Goal: Information Seeking & Learning: Learn about a topic

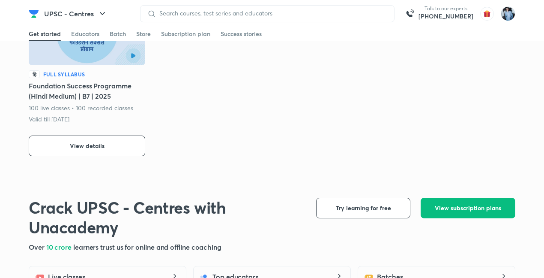
scroll to position [486, 0]
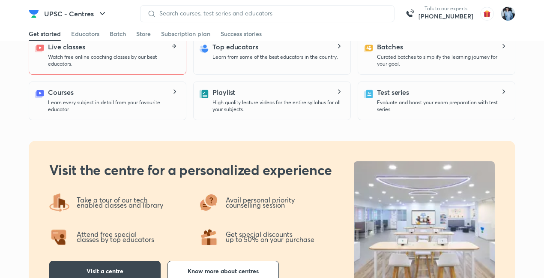
click at [175, 46] on icon at bounding box center [175, 46] width 3 height 4
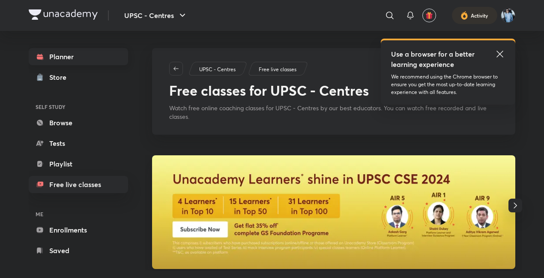
click at [69, 52] on link "Planner" at bounding box center [78, 56] width 99 height 17
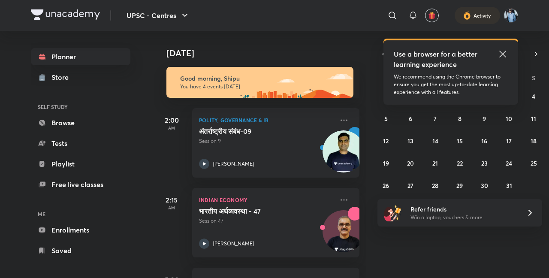
click at [502, 49] on icon at bounding box center [502, 54] width 10 height 10
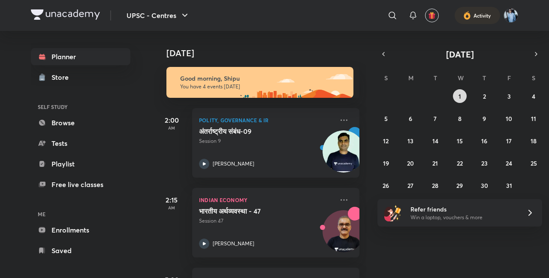
click at [460, 94] on abbr "1" at bounding box center [459, 96] width 3 height 8
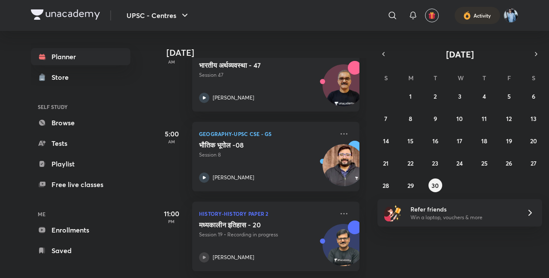
scroll to position [153, 0]
click at [439, 181] on button "30" at bounding box center [435, 185] width 14 height 14
click at [334, 233] on img at bounding box center [343, 248] width 41 height 41
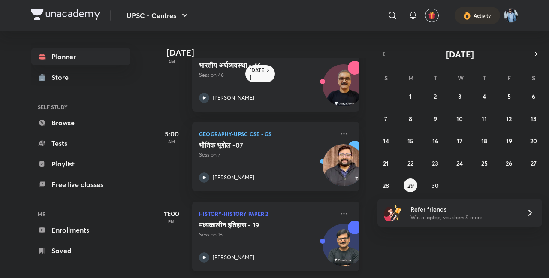
click at [334, 233] on img at bounding box center [343, 248] width 41 height 41
click at [344, 231] on img at bounding box center [343, 248] width 41 height 41
click at [337, 152] on img at bounding box center [343, 165] width 42 height 42
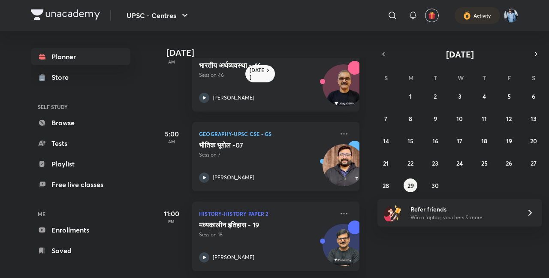
click at [337, 152] on img at bounding box center [343, 165] width 42 height 42
